Goal: Book appointment/travel/reservation

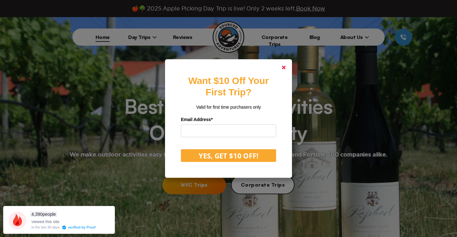
click at [284, 67] on polygon at bounding box center [284, 68] width 4 height 4
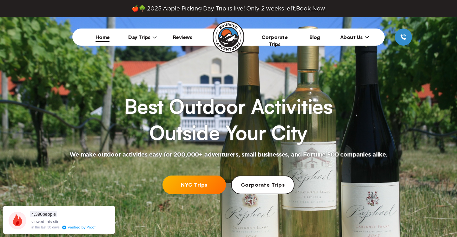
click at [139, 35] on span "Day Trips" at bounding box center [142, 37] width 29 height 6
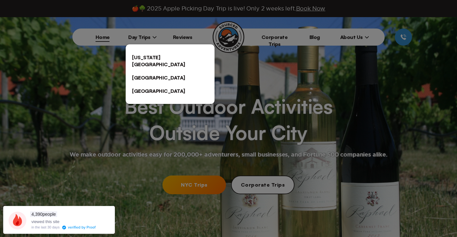
click at [146, 59] on link "[US_STATE][GEOGRAPHIC_DATA]" at bounding box center [170, 61] width 89 height 20
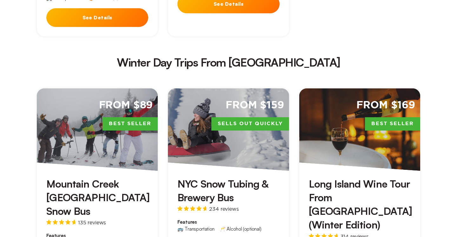
scroll to position [1118, 0]
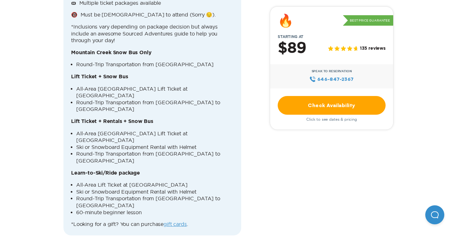
scroll to position [801, 0]
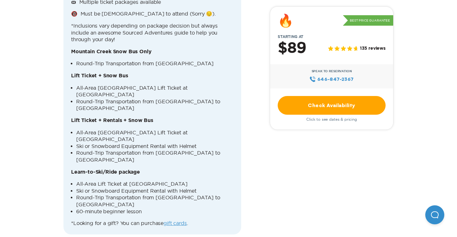
drag, startPoint x: 107, startPoint y: 211, endPoint x: 160, endPoint y: 211, distance: 52.7
copy p "[GEOGRAPHIC_DATA]"
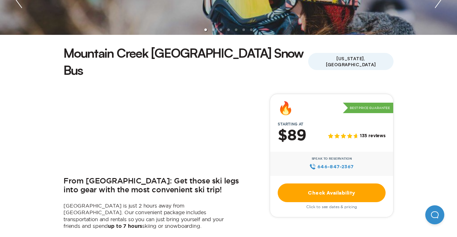
scroll to position [133, 0]
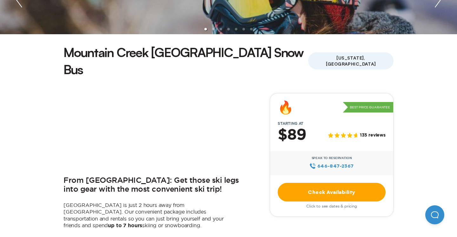
click at [313, 183] on link "Check Availability" at bounding box center [332, 192] width 108 height 19
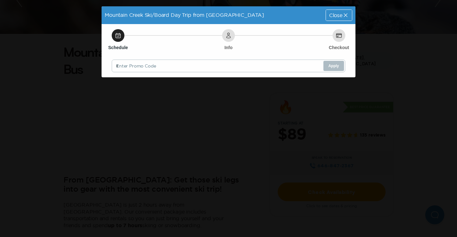
scroll to position [0, 0]
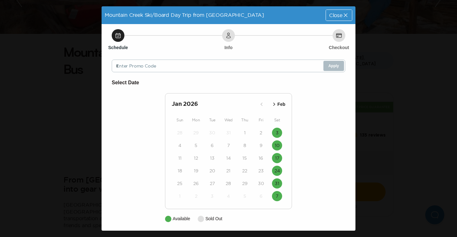
click at [274, 105] on icon "button" at bounding box center [274, 104] width 6 height 6
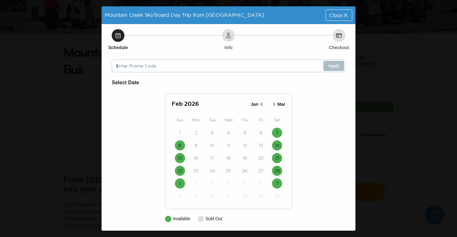
click at [343, 14] on icon at bounding box center [345, 15] width 6 height 6
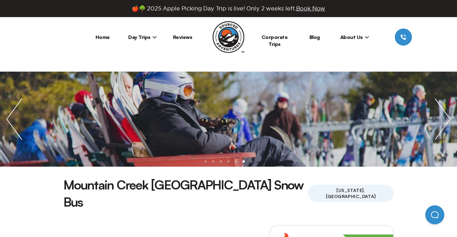
click at [139, 39] on span "Day Trips" at bounding box center [142, 37] width 29 height 6
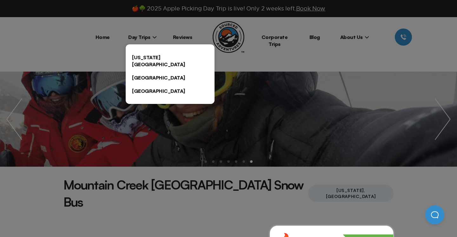
click at [268, 40] on div at bounding box center [228, 118] width 457 height 237
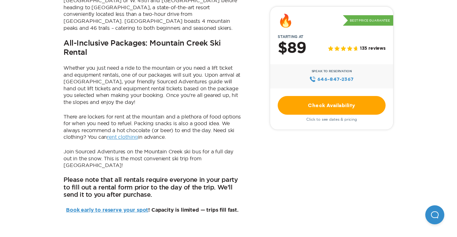
scroll to position [458, 0]
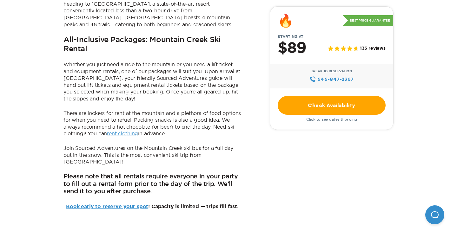
click at [119, 204] on link "Book early to reserve your spot" at bounding box center [107, 206] width 82 height 5
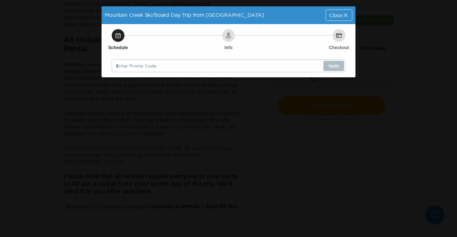
scroll to position [0, 0]
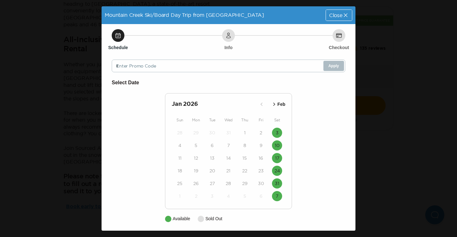
click at [345, 16] on icon at bounding box center [345, 14] width 3 height 3
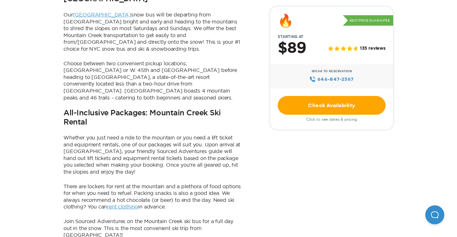
scroll to position [417, 0]
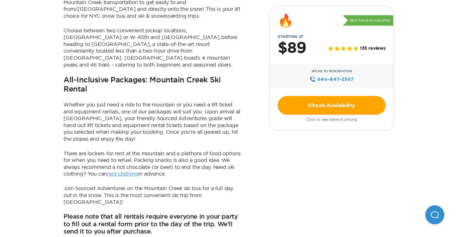
click at [124, 171] on link "rent clothing" at bounding box center [122, 174] width 31 height 6
